Goal: Navigation & Orientation: Find specific page/section

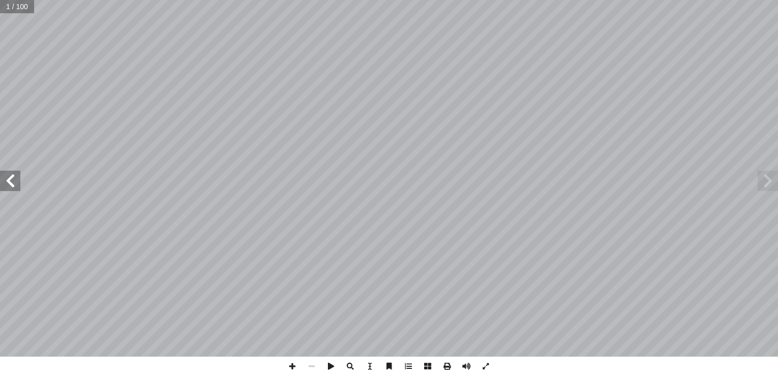
click at [9, 186] on span at bounding box center [10, 180] width 20 height 20
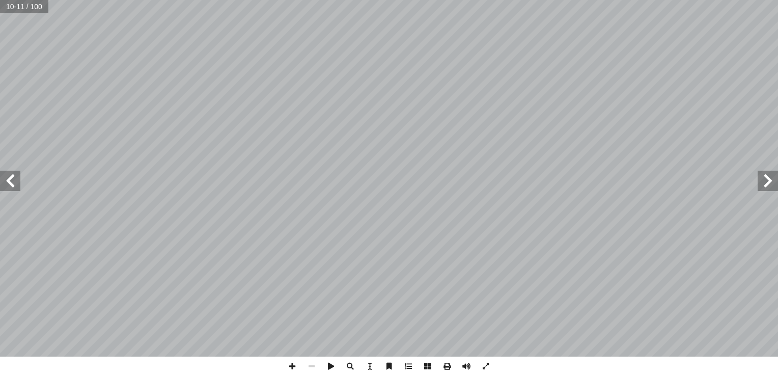
click at [770, 178] on span at bounding box center [767, 180] width 20 height 20
drag, startPoint x: 770, startPoint y: 178, endPoint x: 428, endPoint y: 367, distance: 391.6
click at [428, 367] on span at bounding box center [427, 365] width 19 height 19
click at [14, 176] on span at bounding box center [10, 180] width 20 height 20
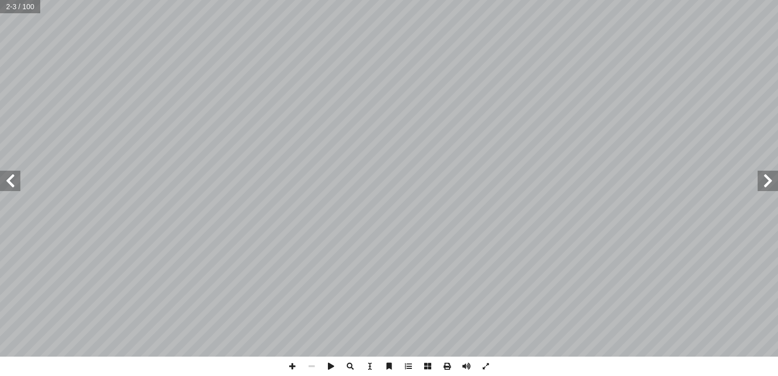
click at [14, 176] on span at bounding box center [10, 180] width 20 height 20
